Goal: Information Seeking & Learning: Compare options

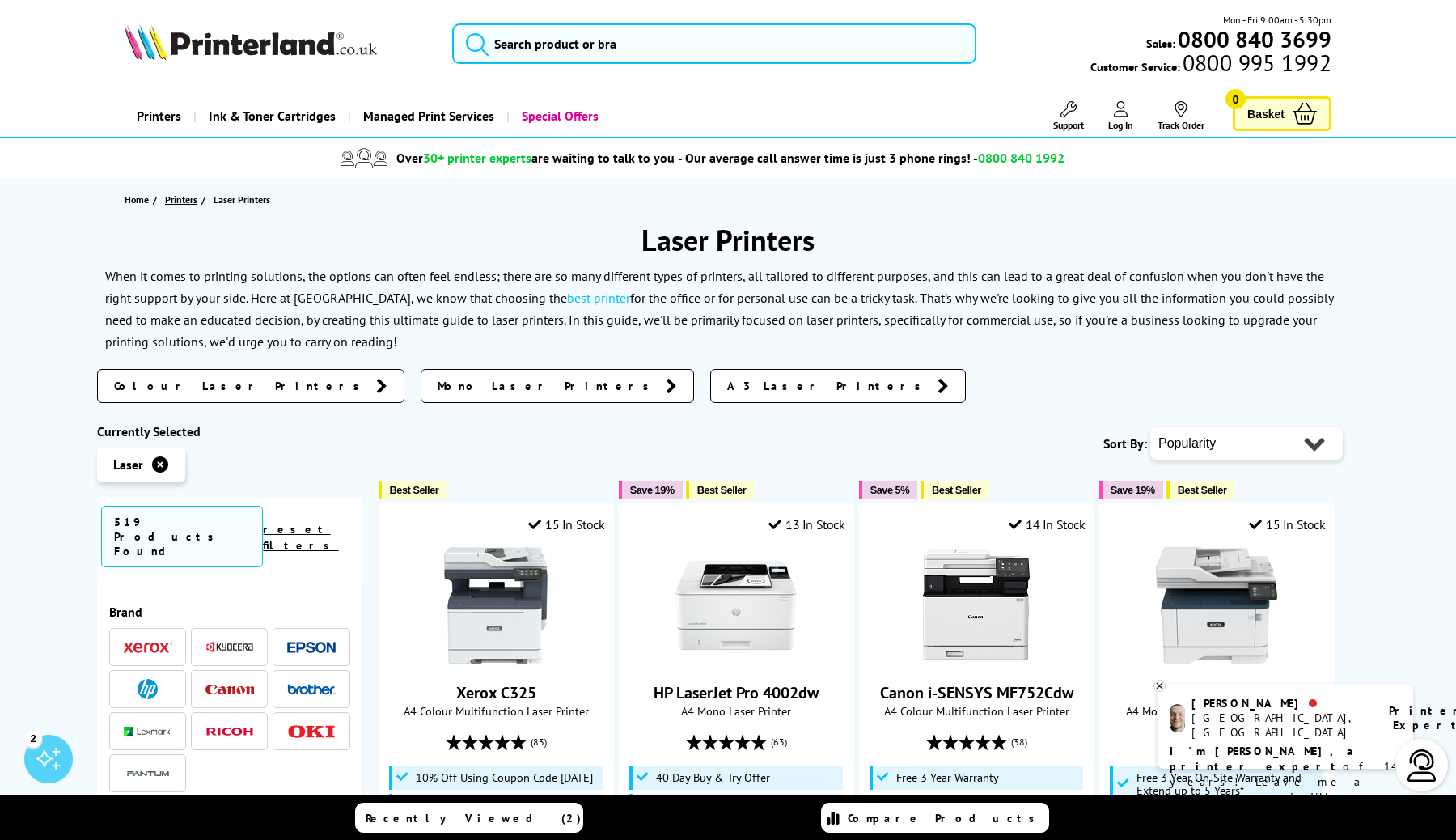
click at [175, 201] on span "Printers" at bounding box center [182, 199] width 33 height 17
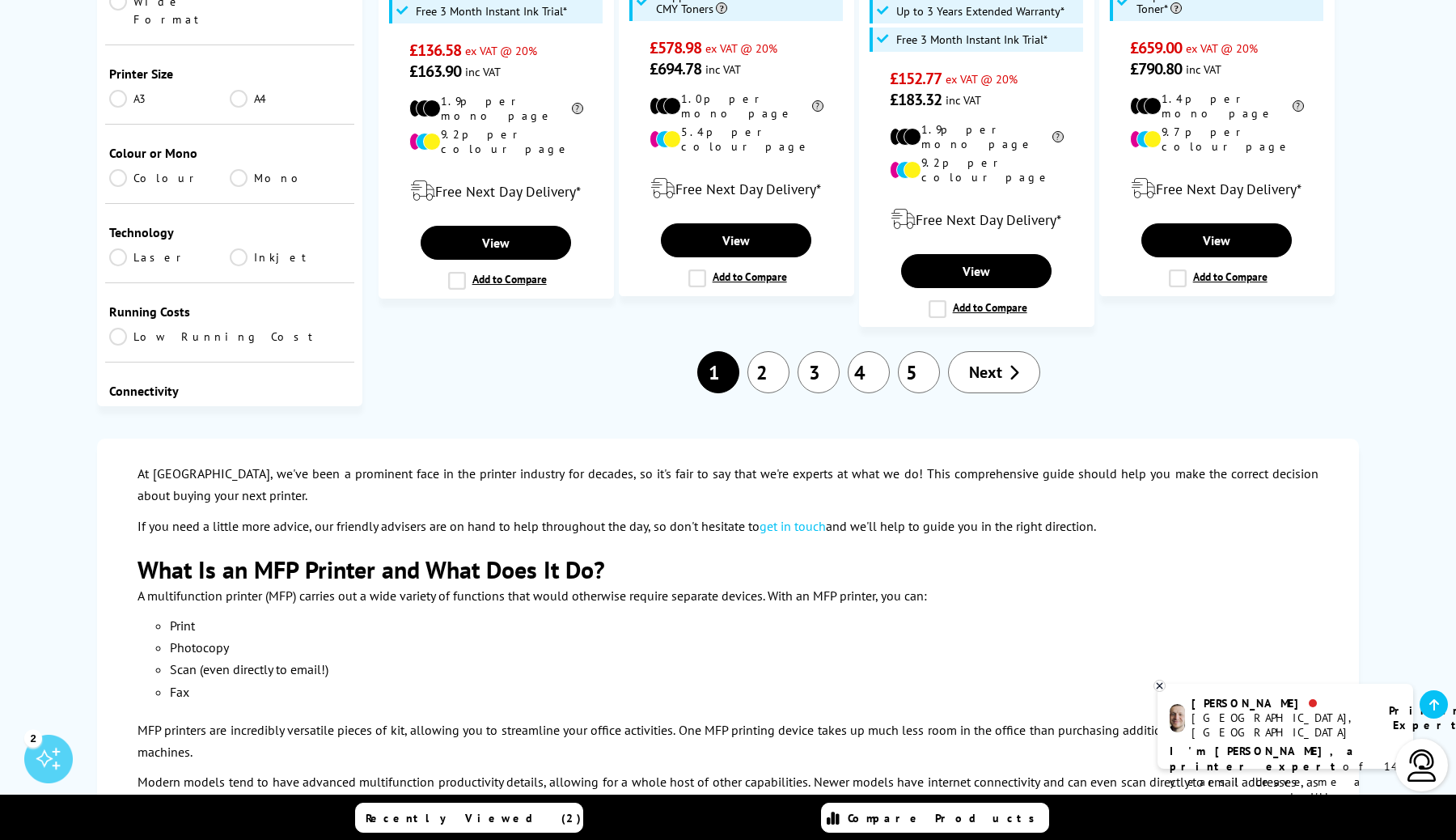
scroll to position [2198, 0]
click at [786, 350] on li "2" at bounding box center [769, 372] width 50 height 42
click at [770, 350] on link "2" at bounding box center [769, 372] width 42 height 42
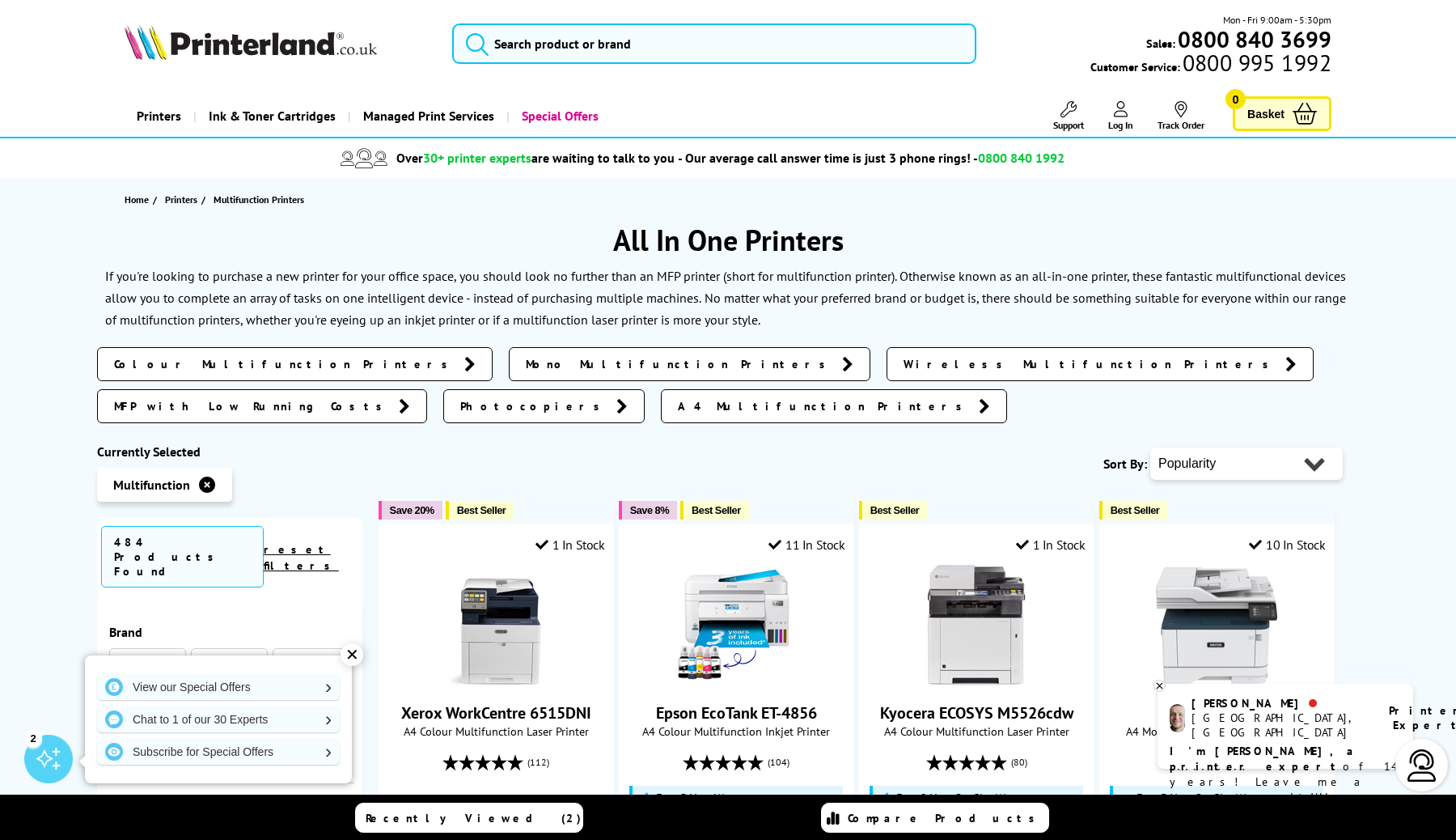
click at [1160, 686] on icon at bounding box center [1159, 685] width 6 height 6
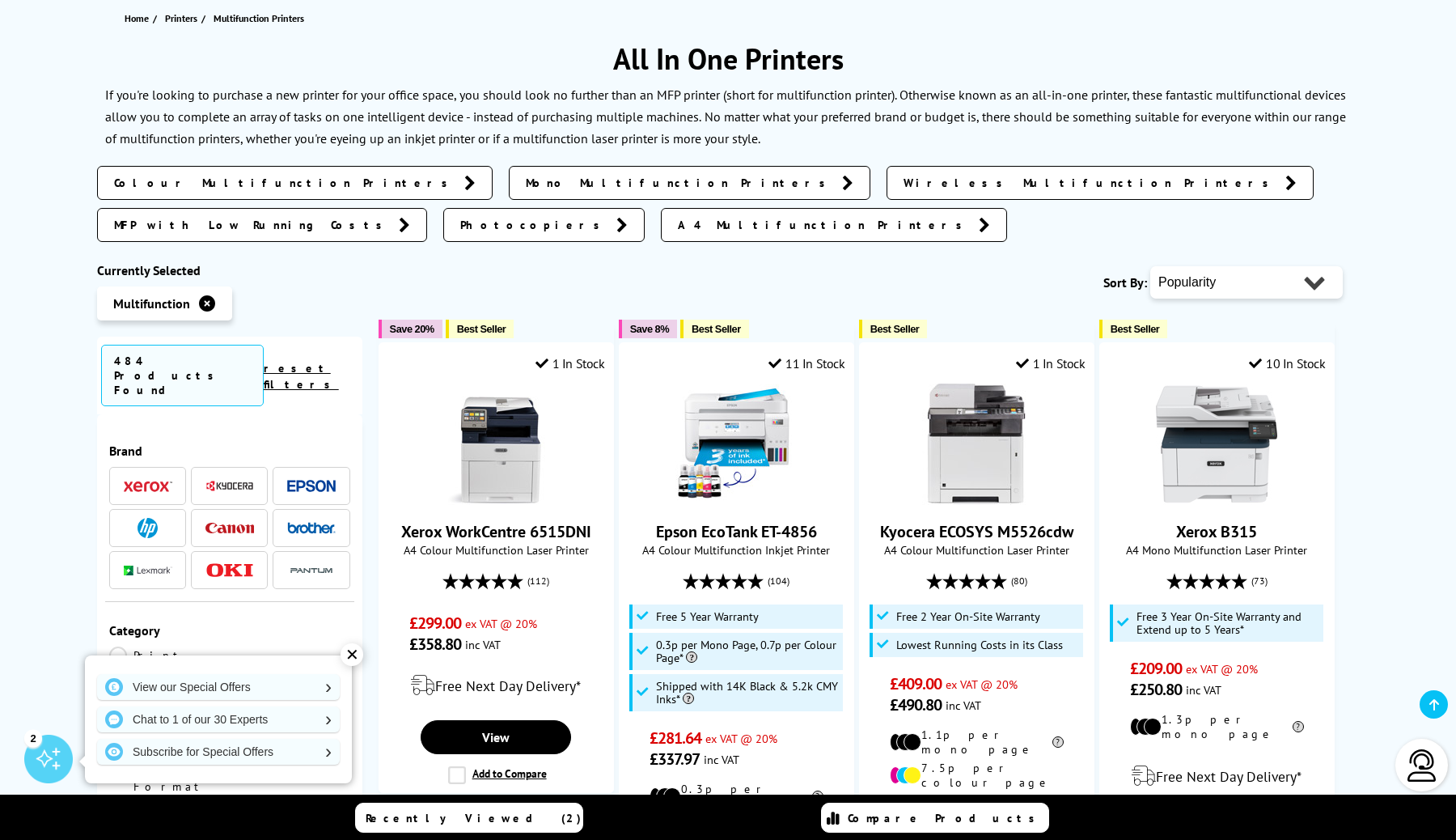
scroll to position [200, 0]
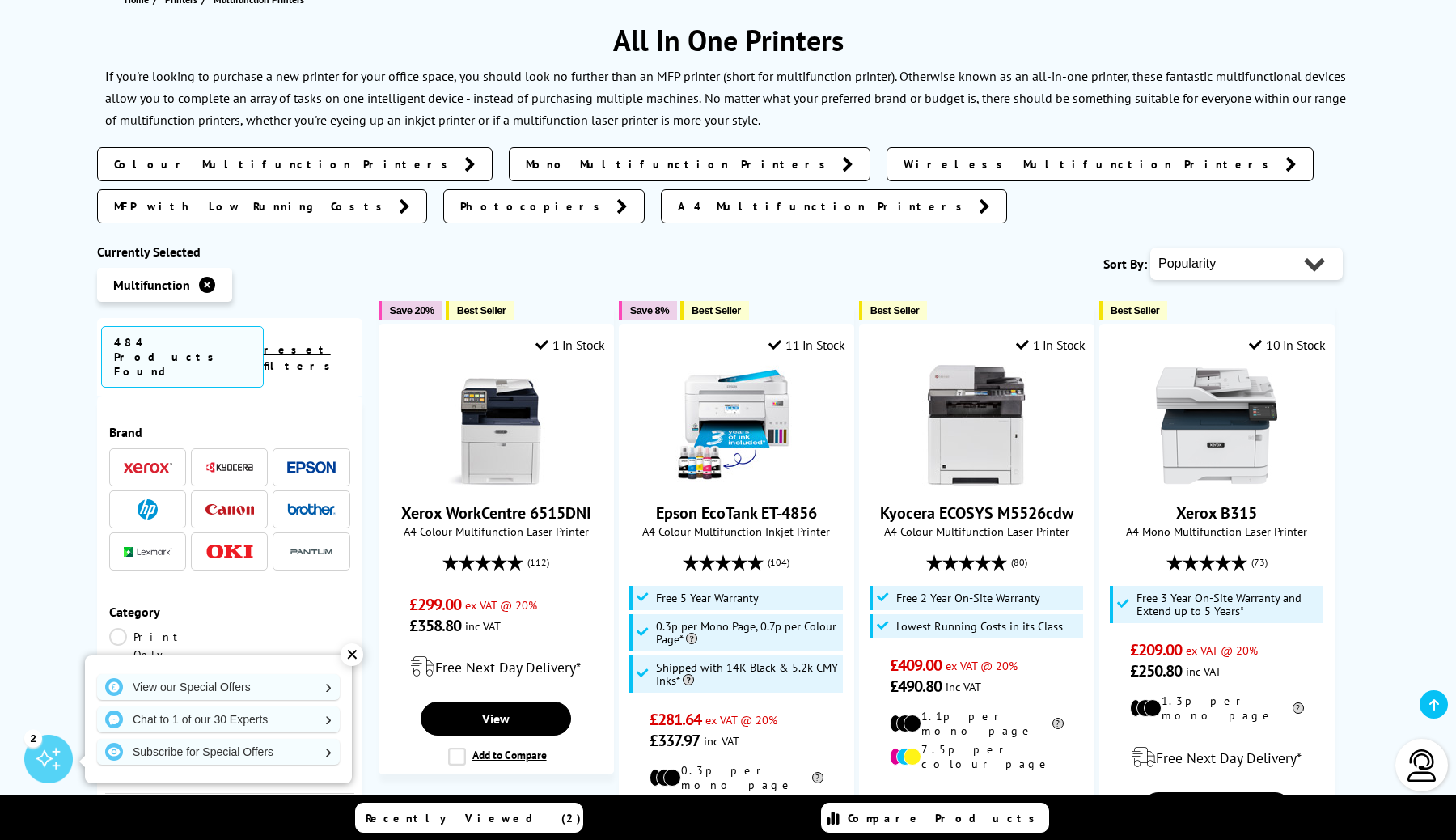
click at [1277, 248] on select "Popularity Rating Price - Low to High Price - High to Low Running Costs - Low t…" at bounding box center [1246, 264] width 192 height 33
select select "Price Ascending"
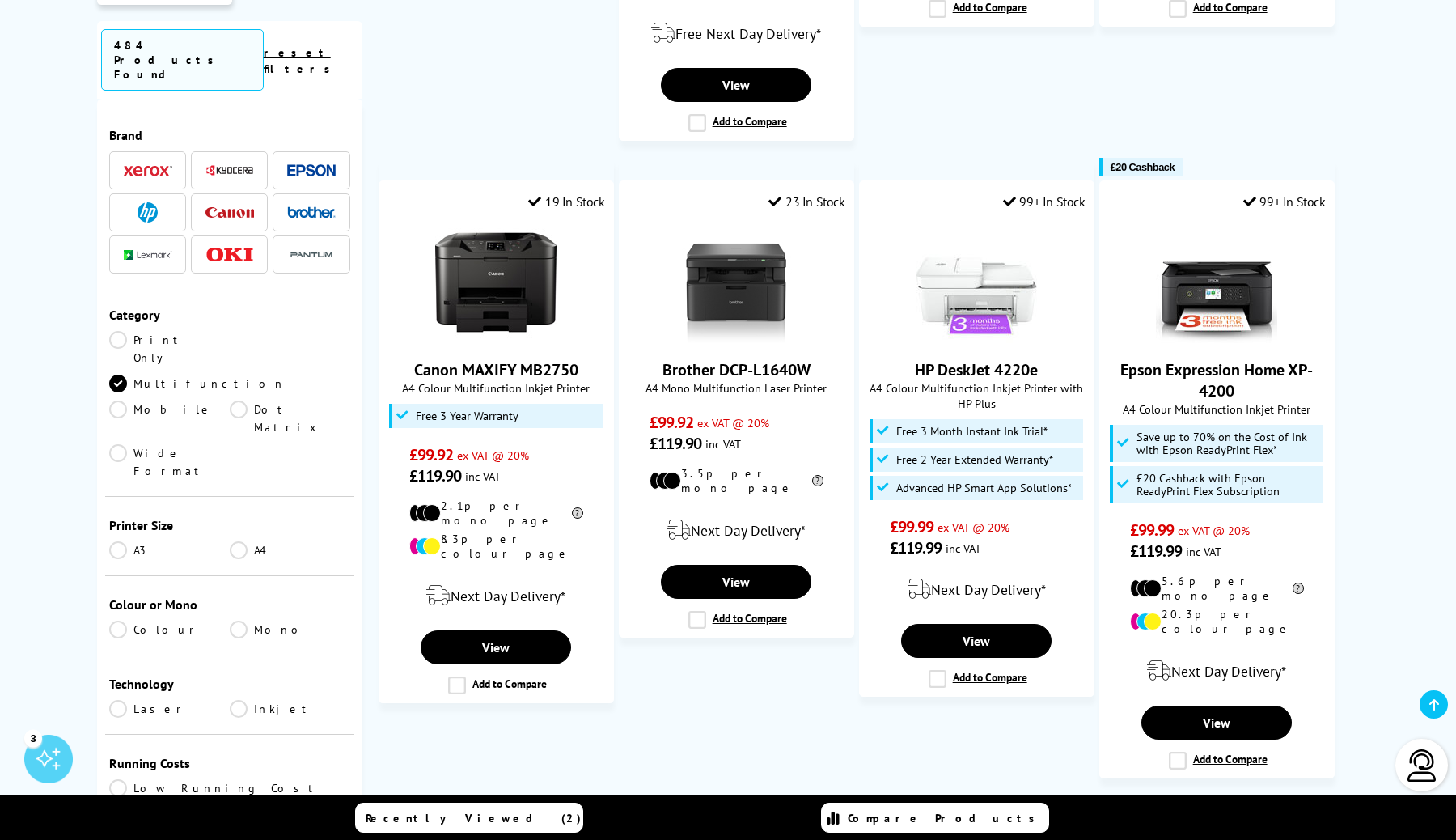
scroll to position [1744, 0]
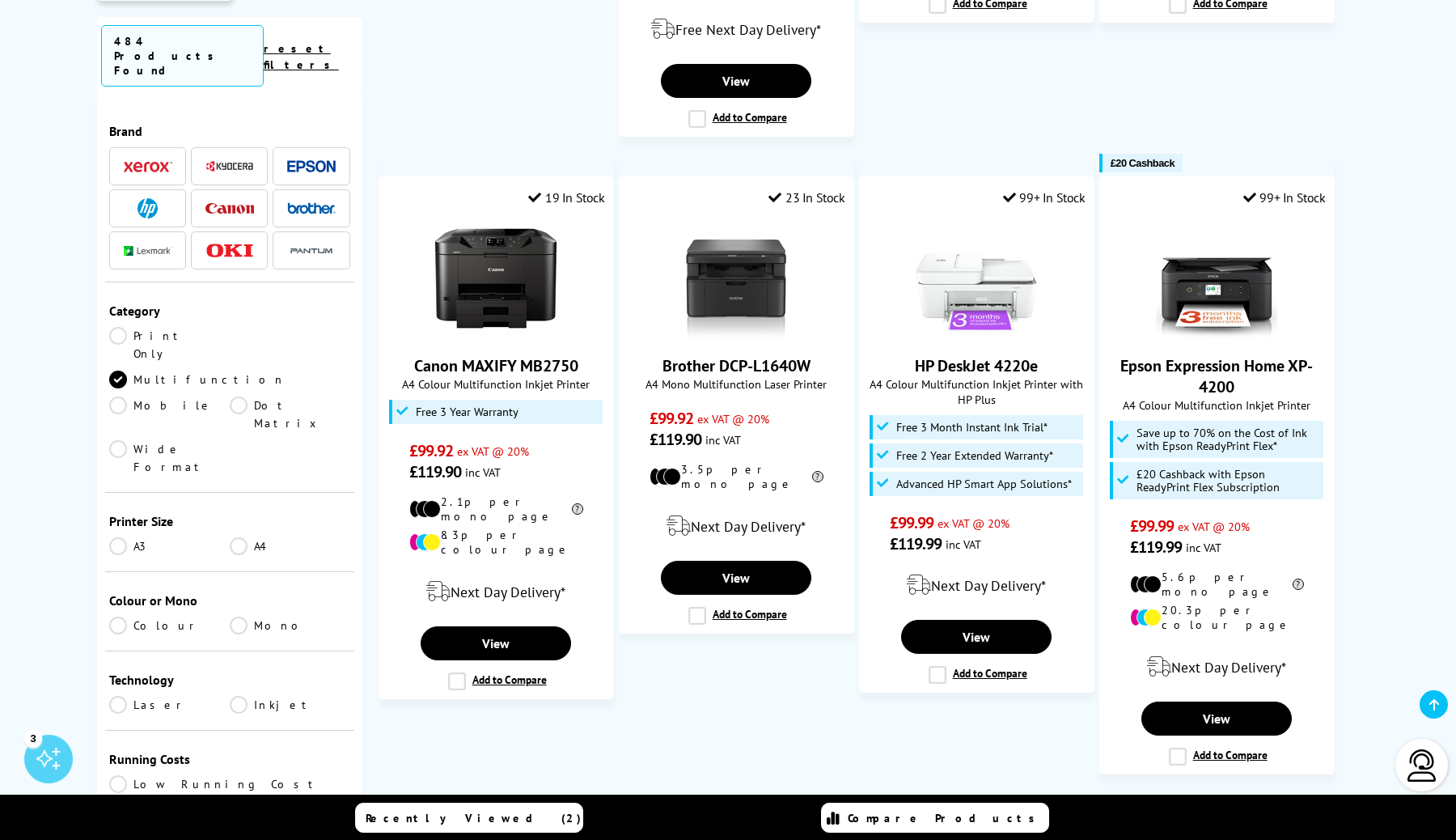
click at [866, 798] on link "3" at bounding box center [867, 820] width 42 height 42
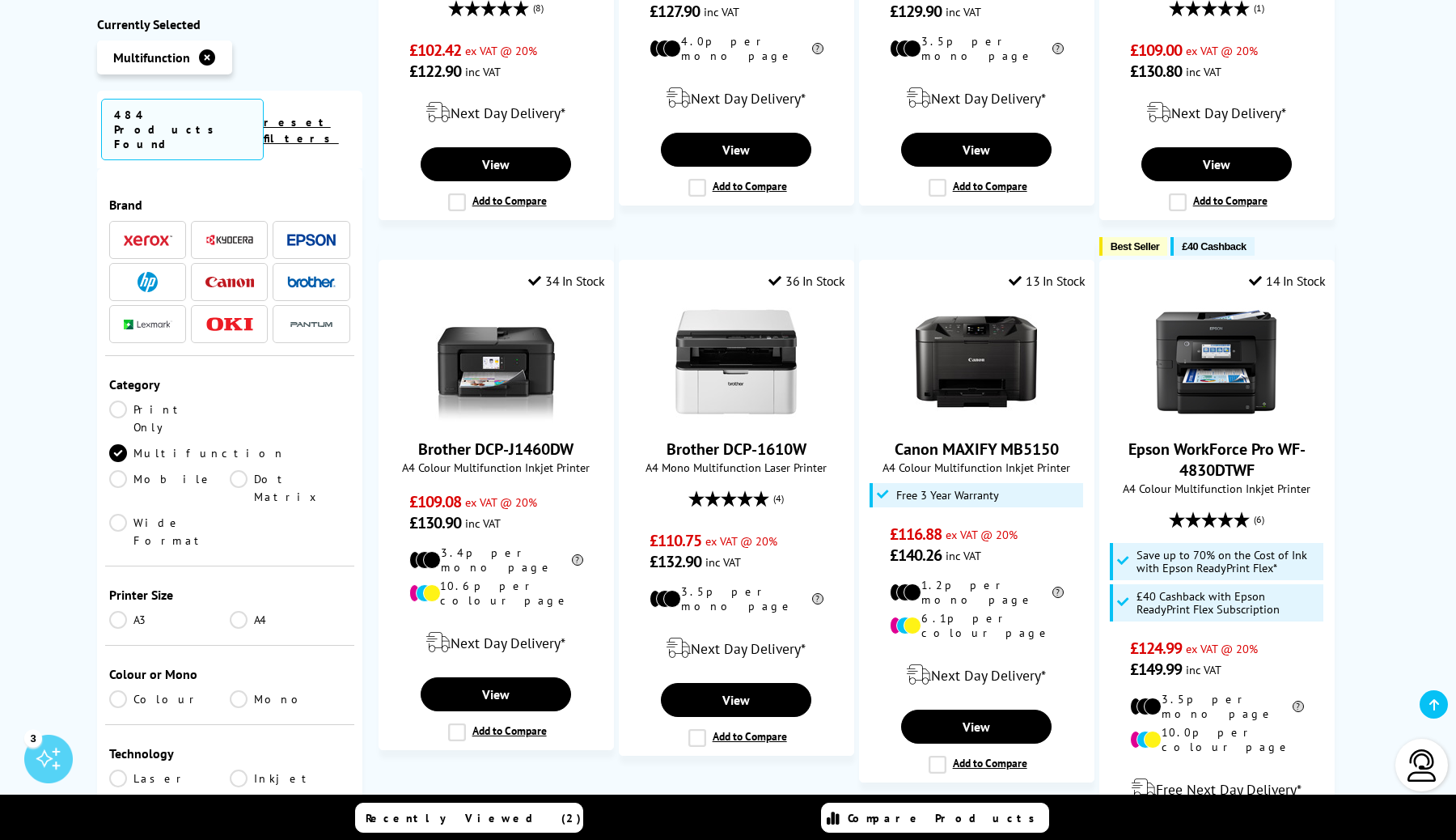
scroll to position [1414, 0]
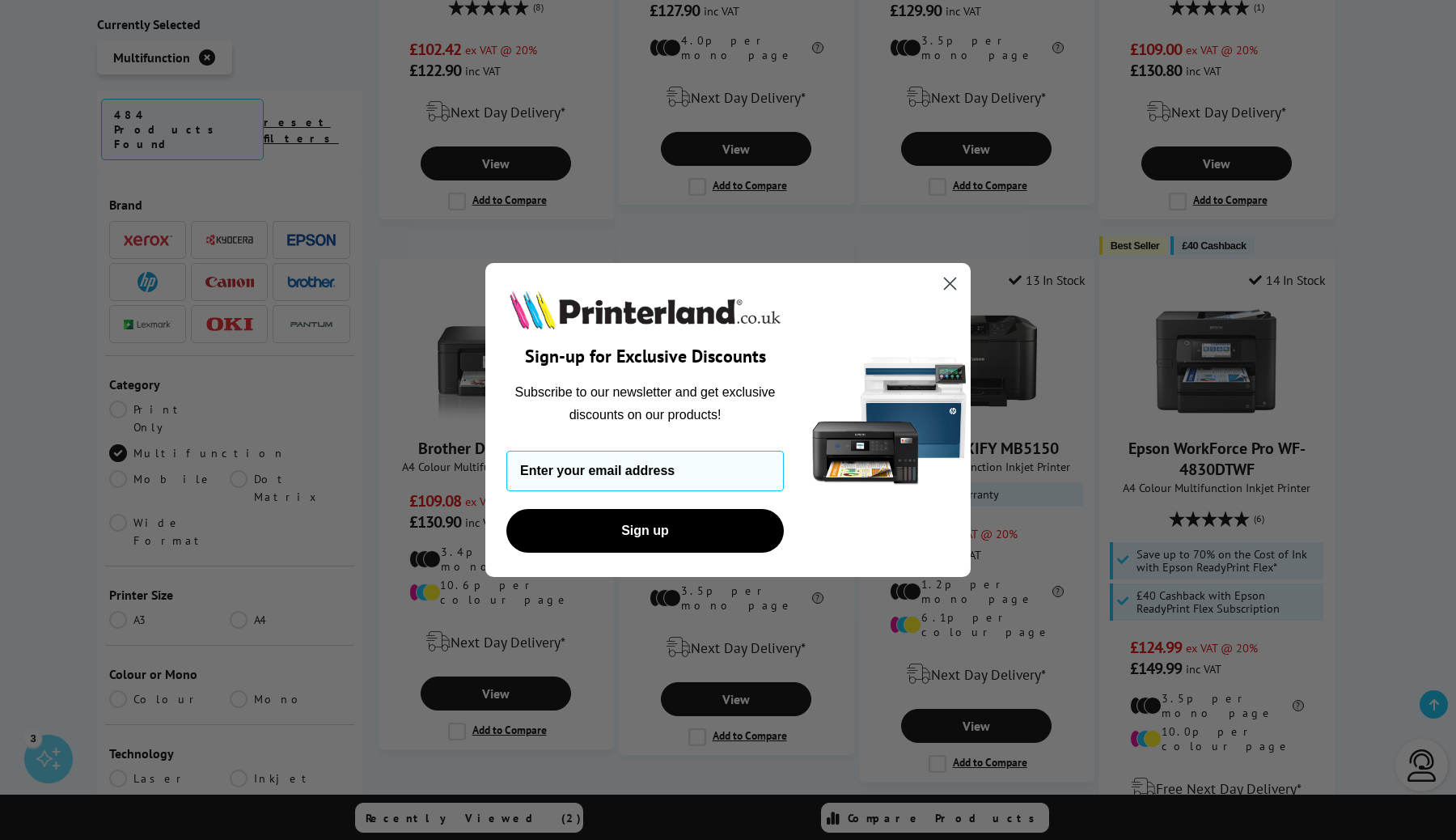
click at [945, 278] on icon "Close dialog" at bounding box center [950, 284] width 11 height 11
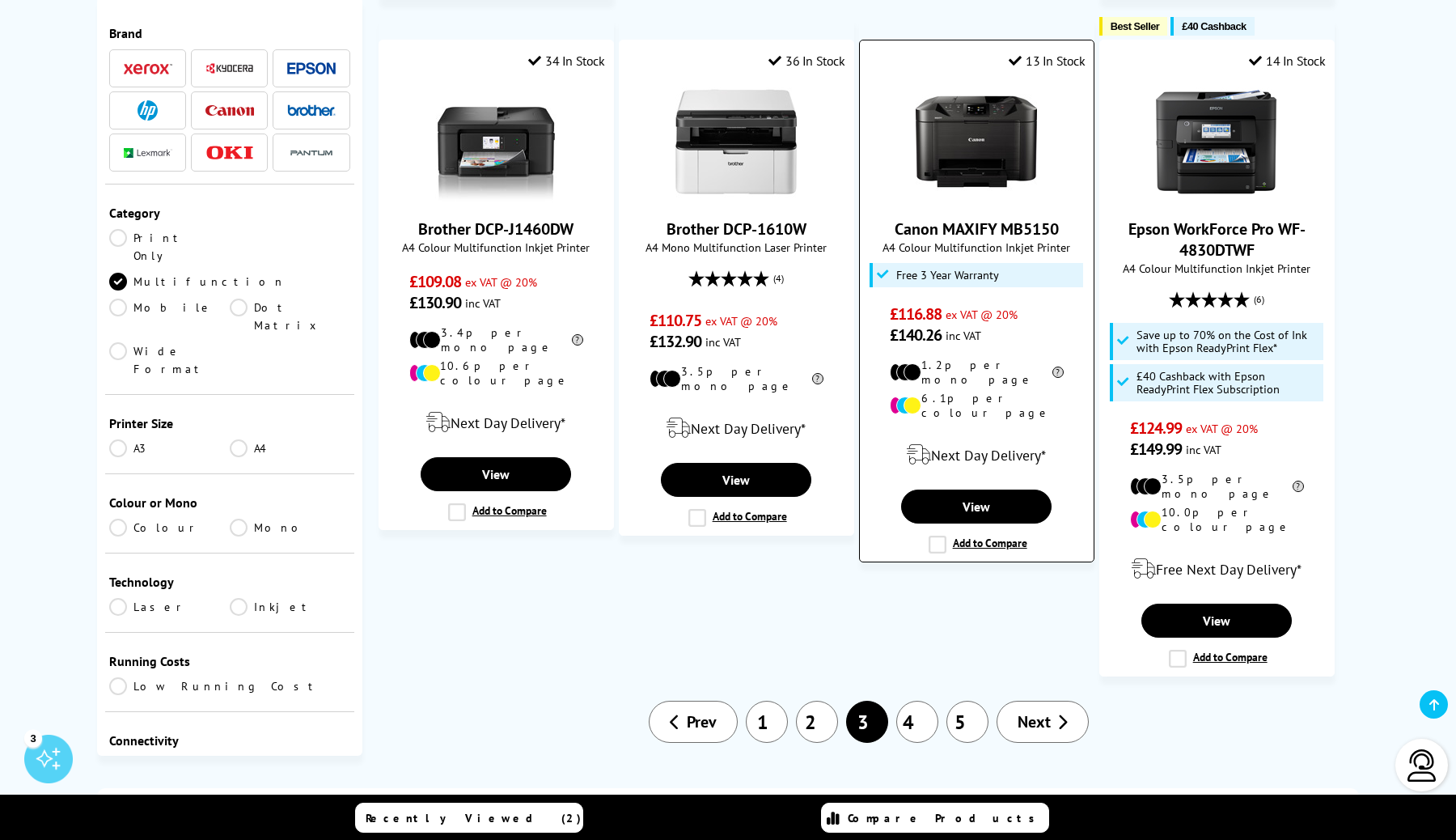
scroll to position [1676, 0]
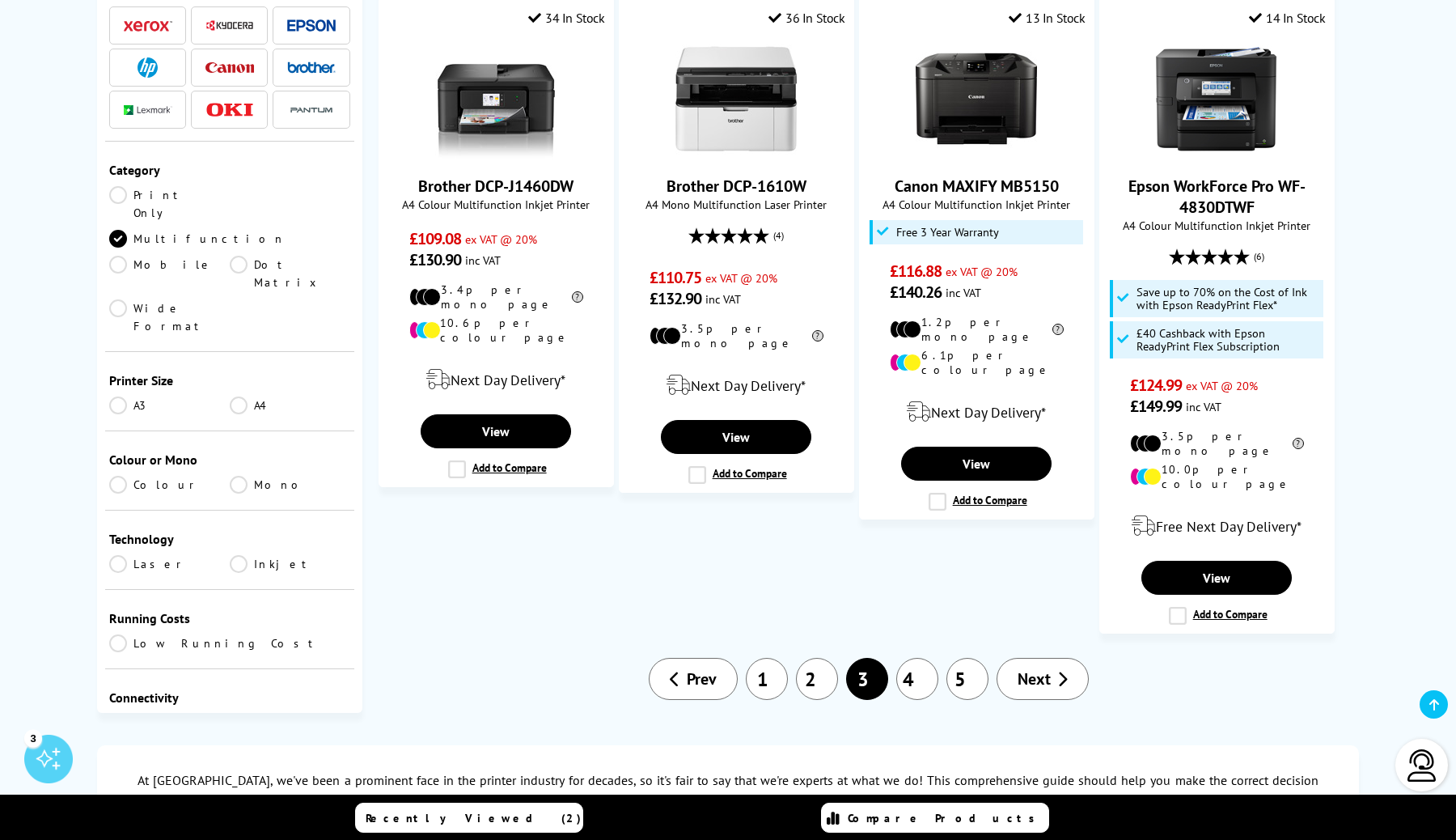
click at [911, 657] on link "4" at bounding box center [917, 679] width 42 height 42
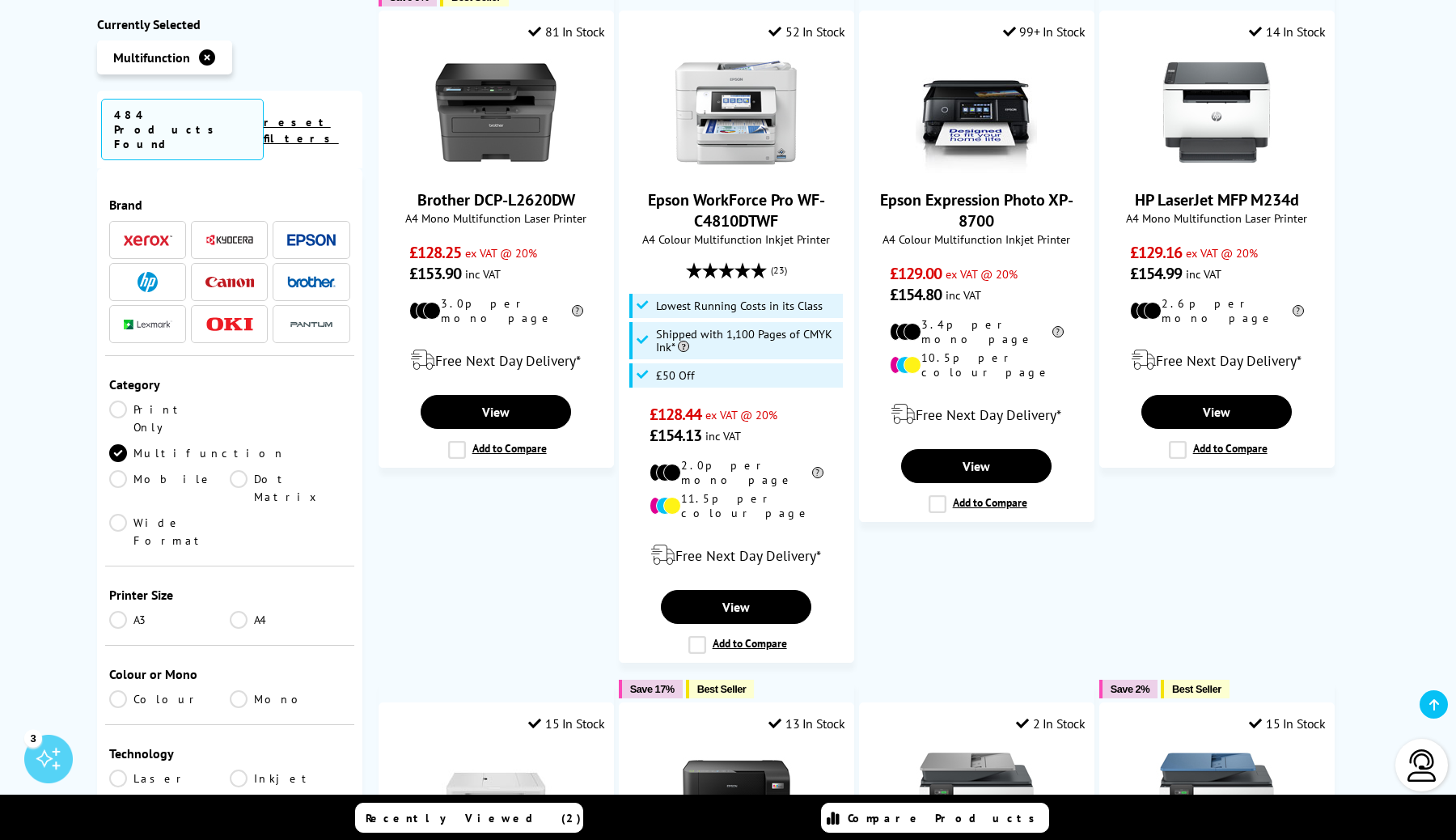
scroll to position [521, 0]
